Goal: Find specific page/section: Find specific page/section

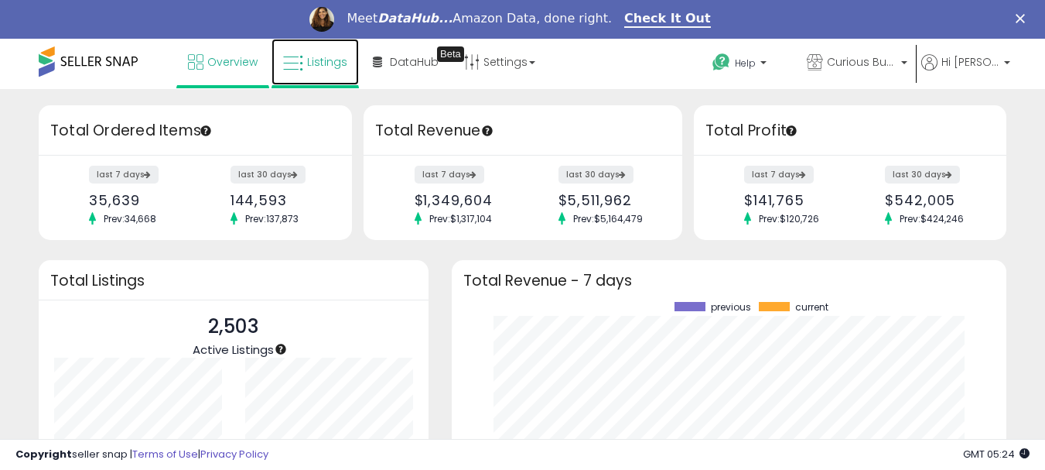
click at [328, 65] on span "Listings" at bounding box center [327, 61] width 40 height 15
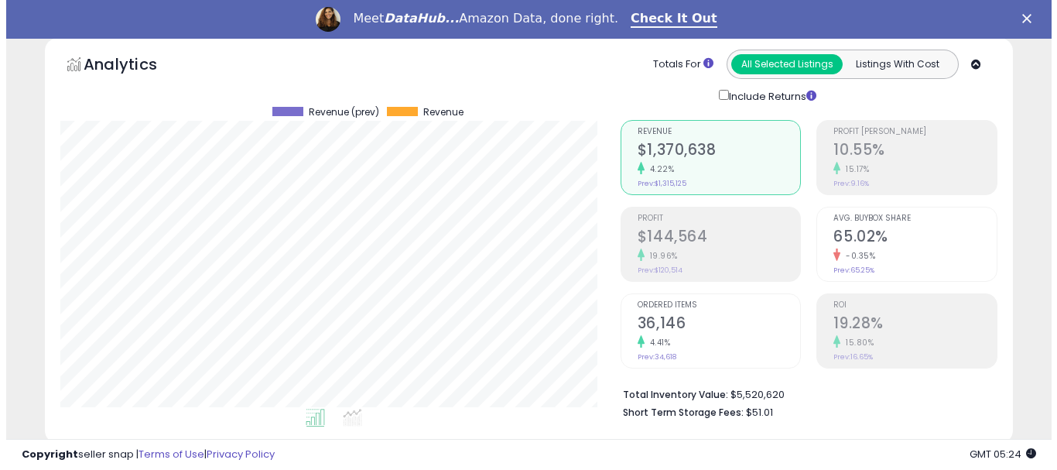
scroll to position [232, 0]
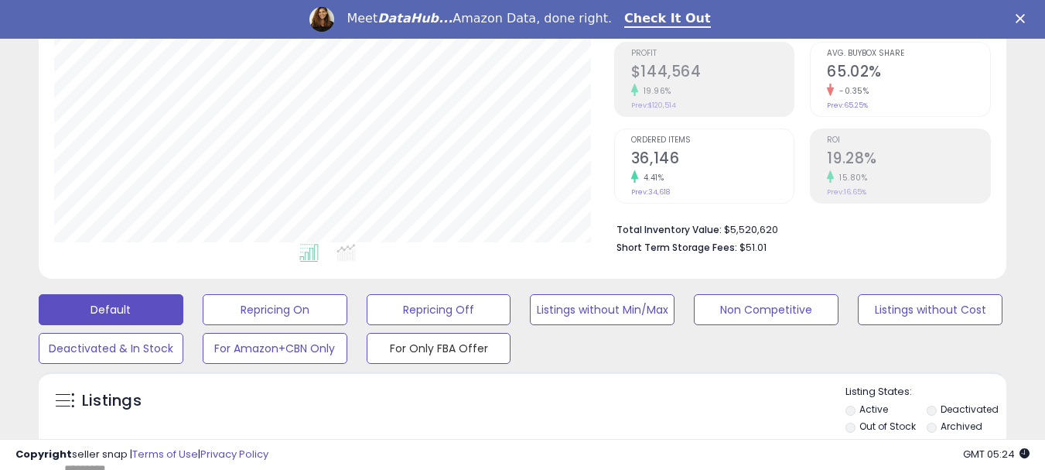
click at [462, 340] on button "For Only FBA Offer" at bounding box center [439, 348] width 145 height 31
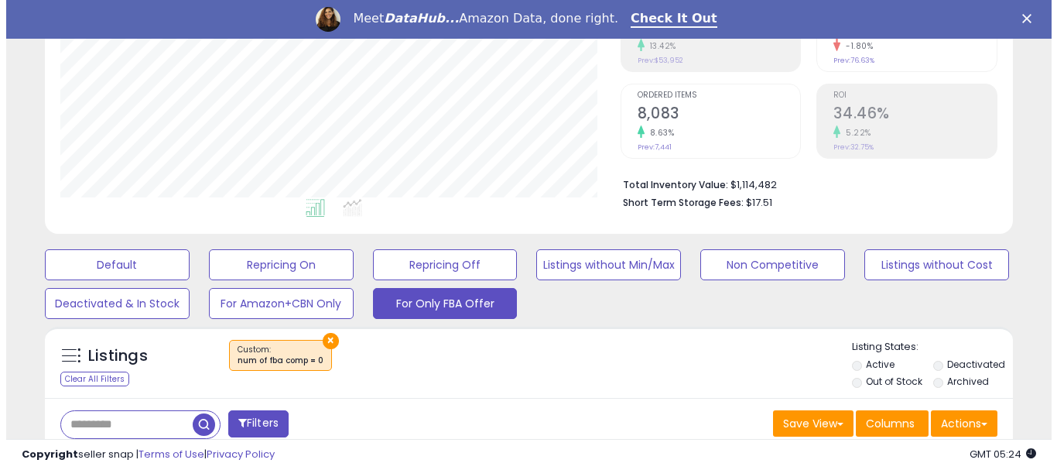
scroll to position [387, 0]
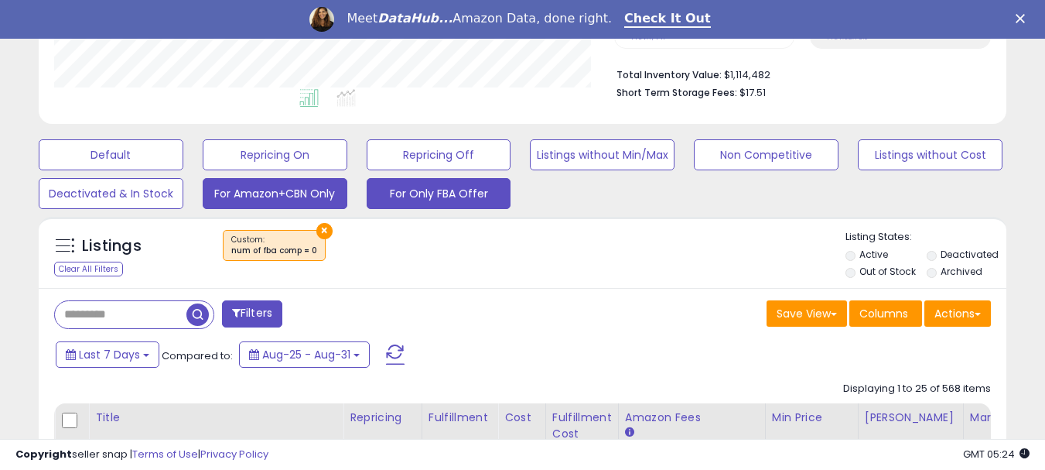
click at [267, 183] on button "For Amazon+CBN Only" at bounding box center [275, 193] width 145 height 31
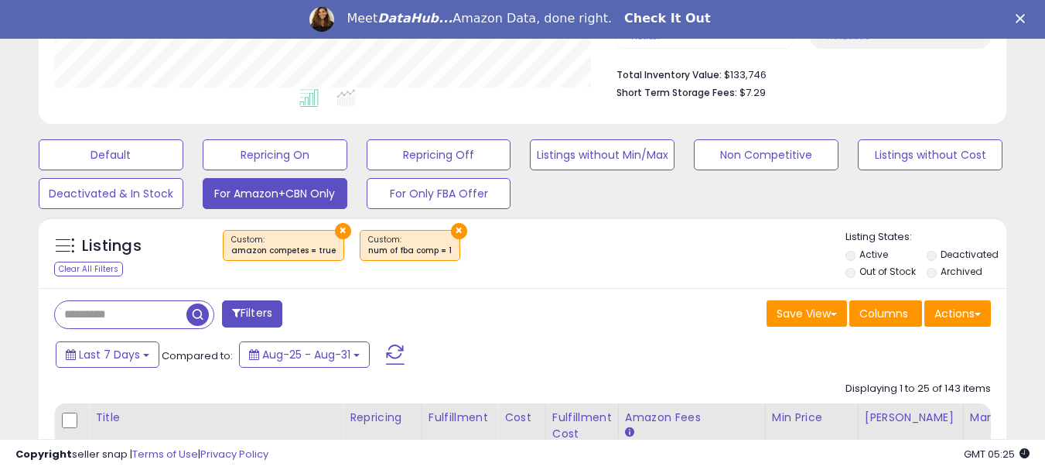
scroll to position [317, 560]
